Goal: Task Accomplishment & Management: Use online tool/utility

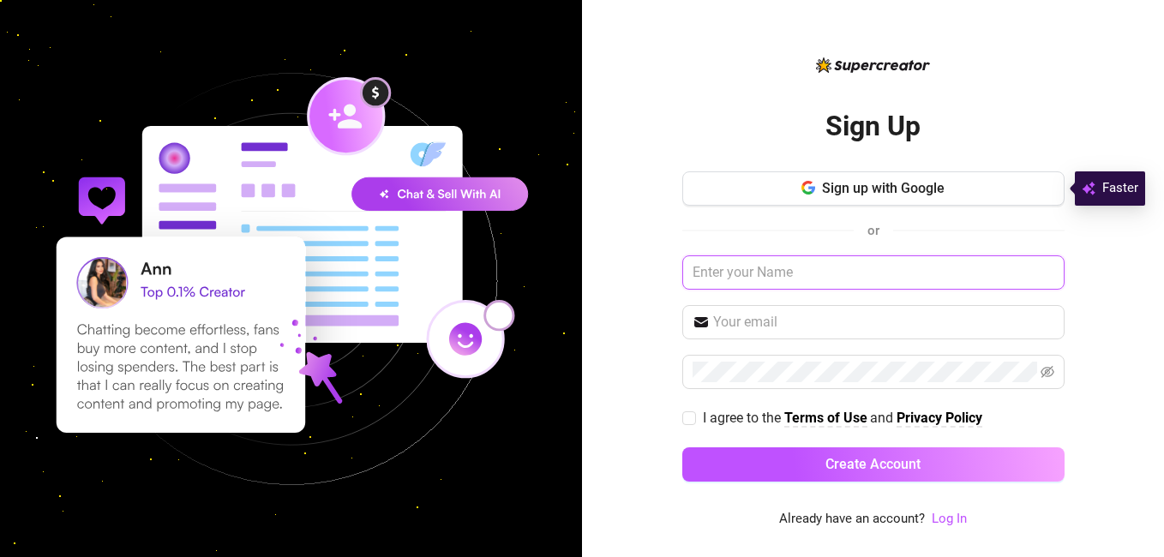
click at [768, 274] on input "text" at bounding box center [873, 272] width 382 height 34
click at [945, 519] on link "Log In" at bounding box center [948, 518] width 35 height 15
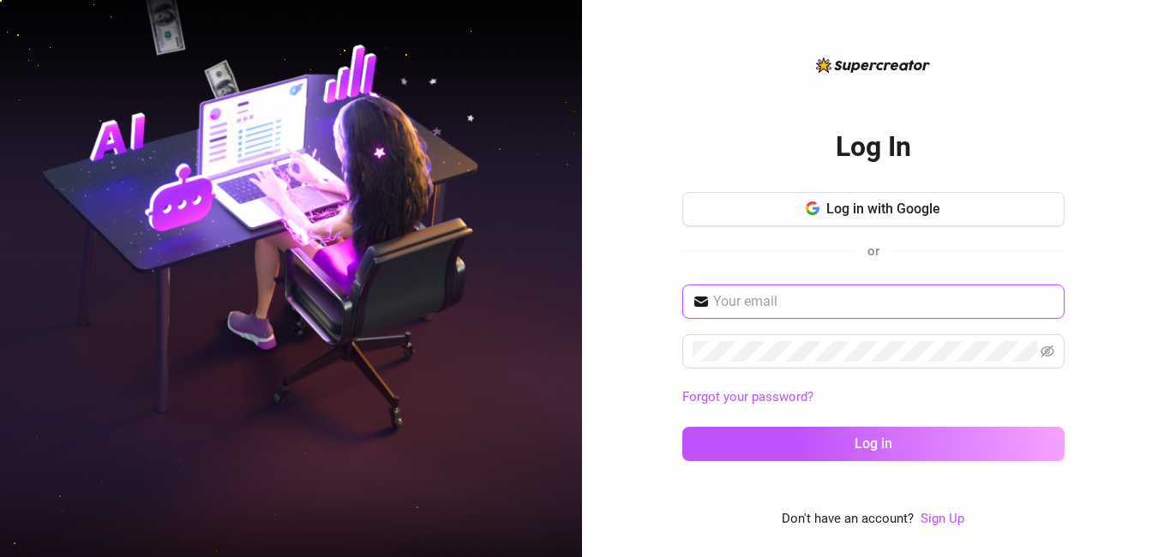
click at [778, 302] on input "text" at bounding box center [883, 301] width 341 height 21
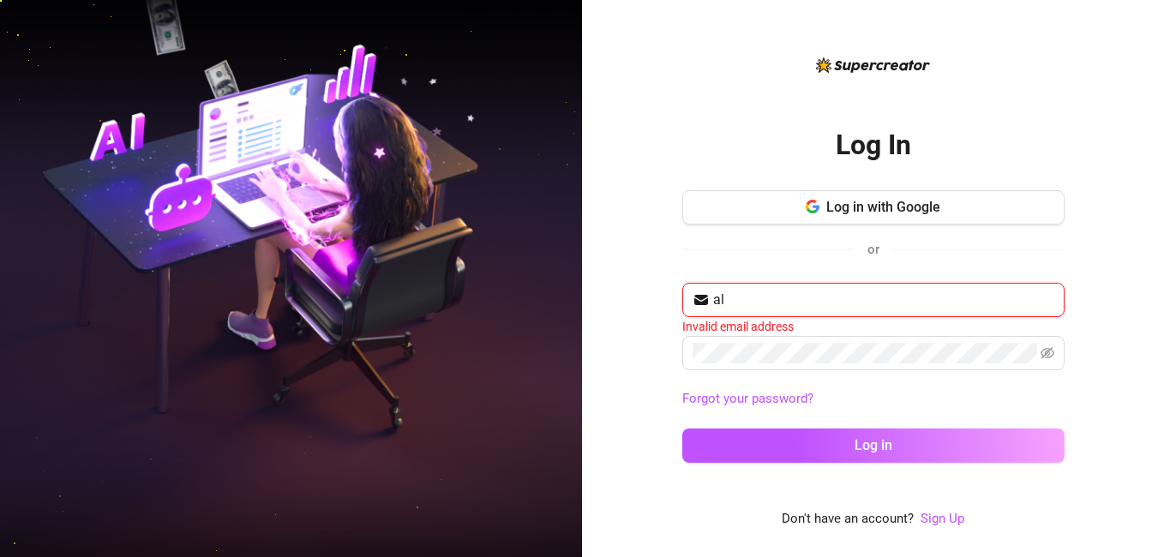
type input "a"
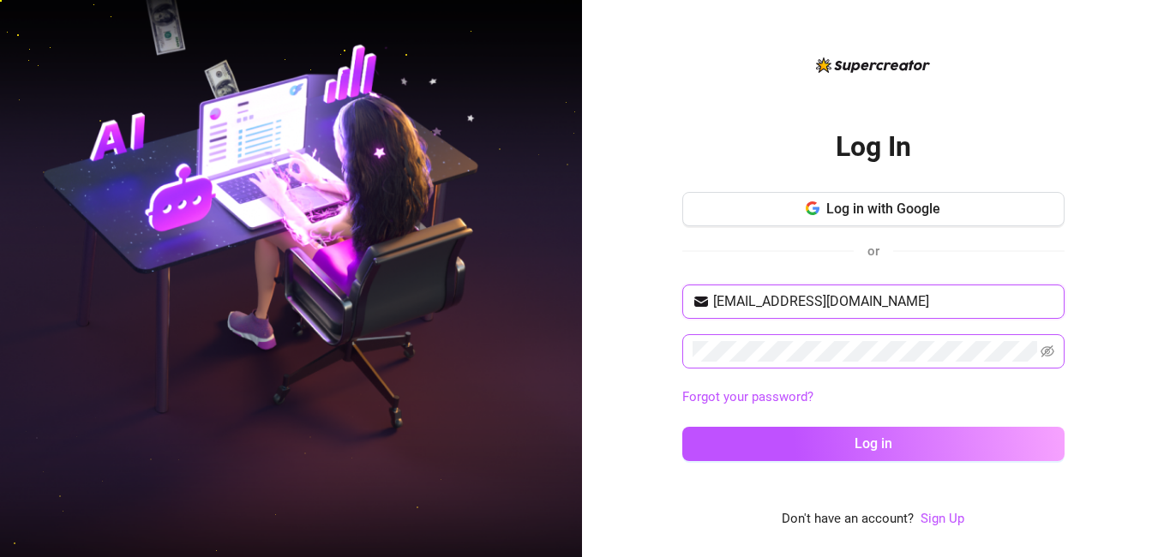
type input "[EMAIL_ADDRESS][DOMAIN_NAME]"
click at [1045, 350] on icon "eye-invisible" at bounding box center [1047, 351] width 14 height 12
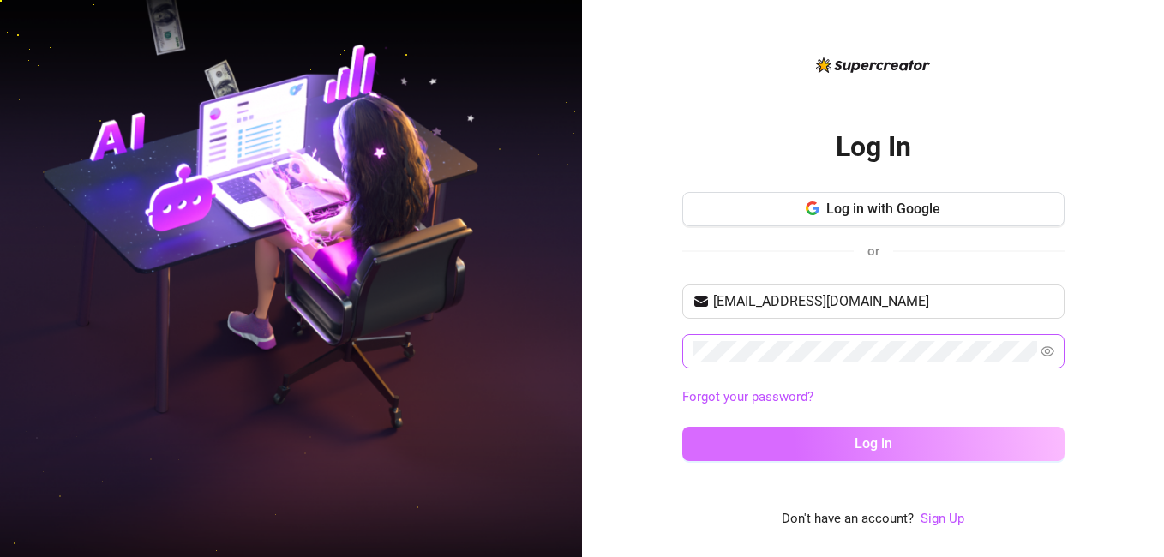
click at [989, 444] on button "Log in" at bounding box center [873, 444] width 382 height 34
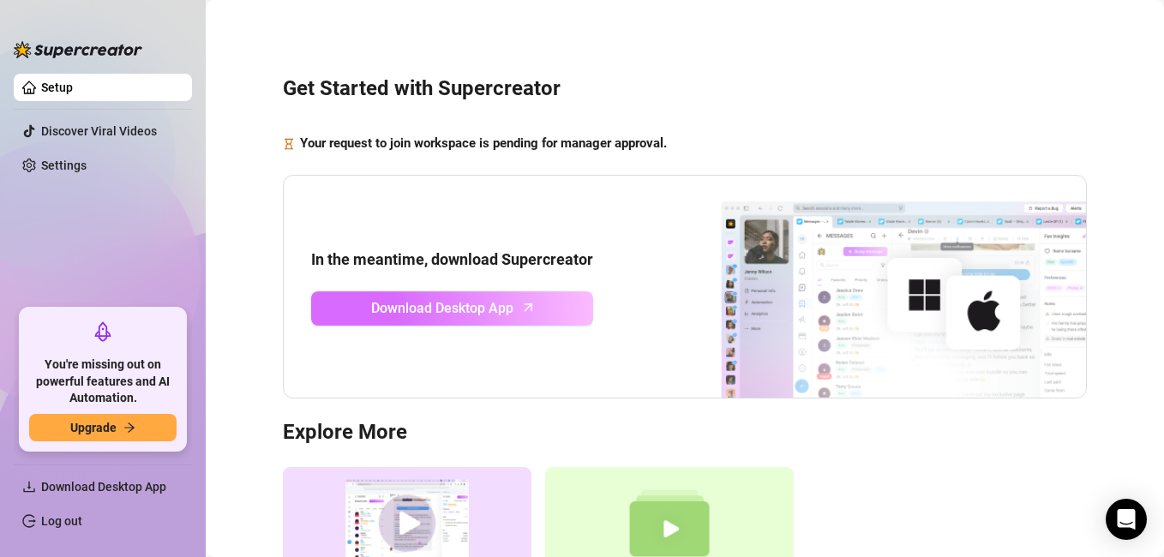
click at [456, 308] on span "Download Desktop App" at bounding box center [442, 307] width 142 height 21
